Goal: Register for event/course

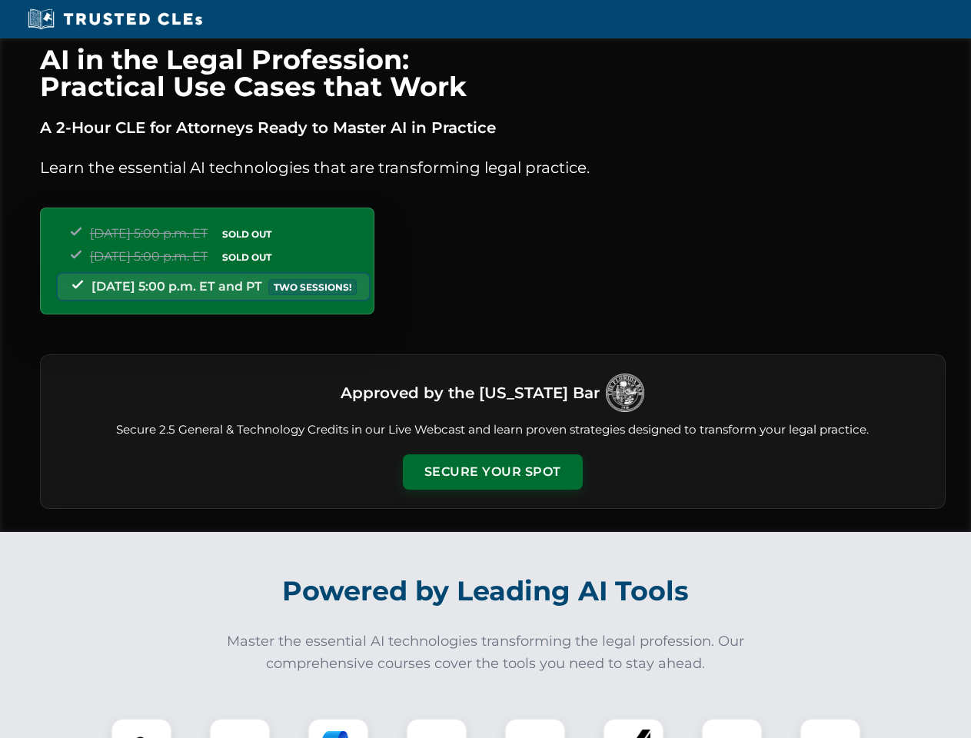
click at [492, 472] on button "Secure Your Spot" at bounding box center [493, 471] width 180 height 35
click at [141, 728] on img at bounding box center [141, 748] width 45 height 45
